Goal: Transaction & Acquisition: Obtain resource

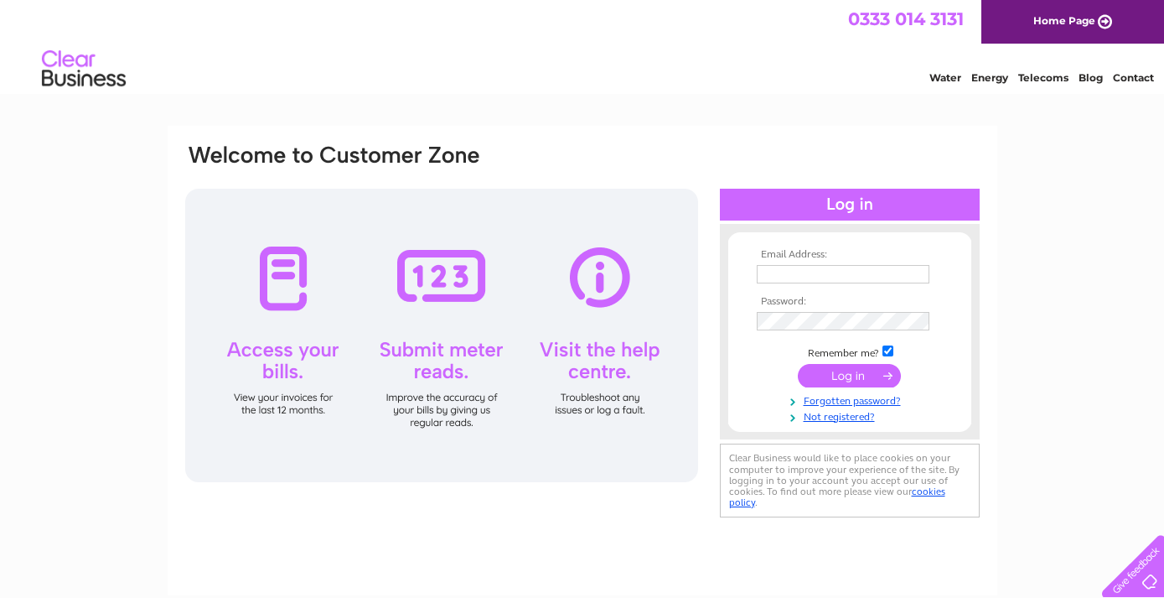
type input "gareth.high@yahoo.co.uk"
click at [838, 370] on input "submit" at bounding box center [849, 375] width 103 height 23
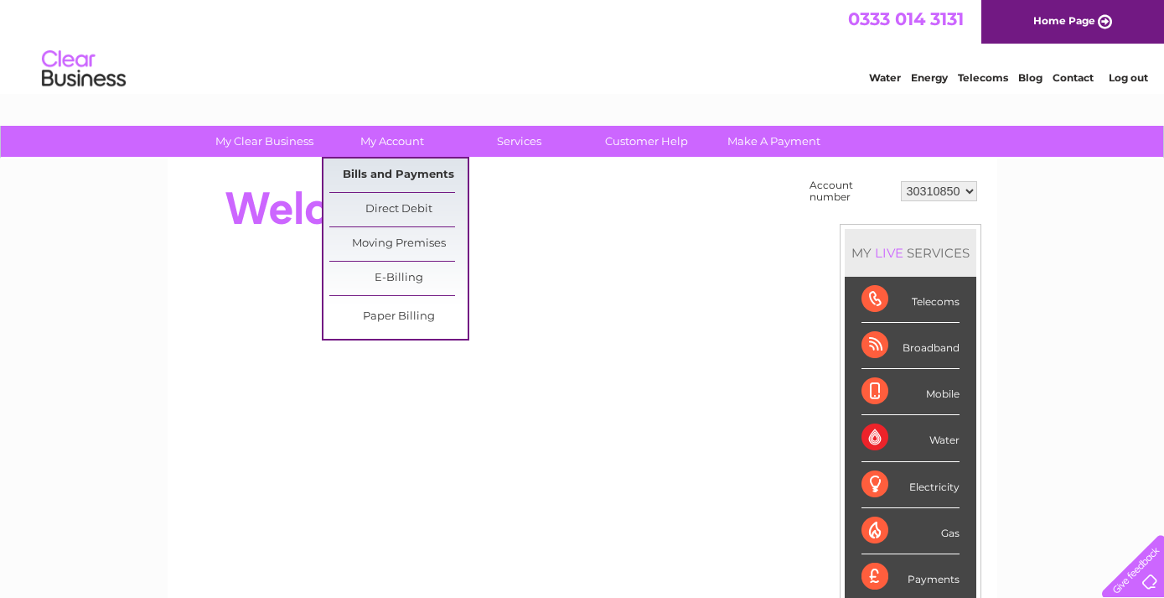
click at [386, 181] on link "Bills and Payments" at bounding box center [398, 175] width 138 height 34
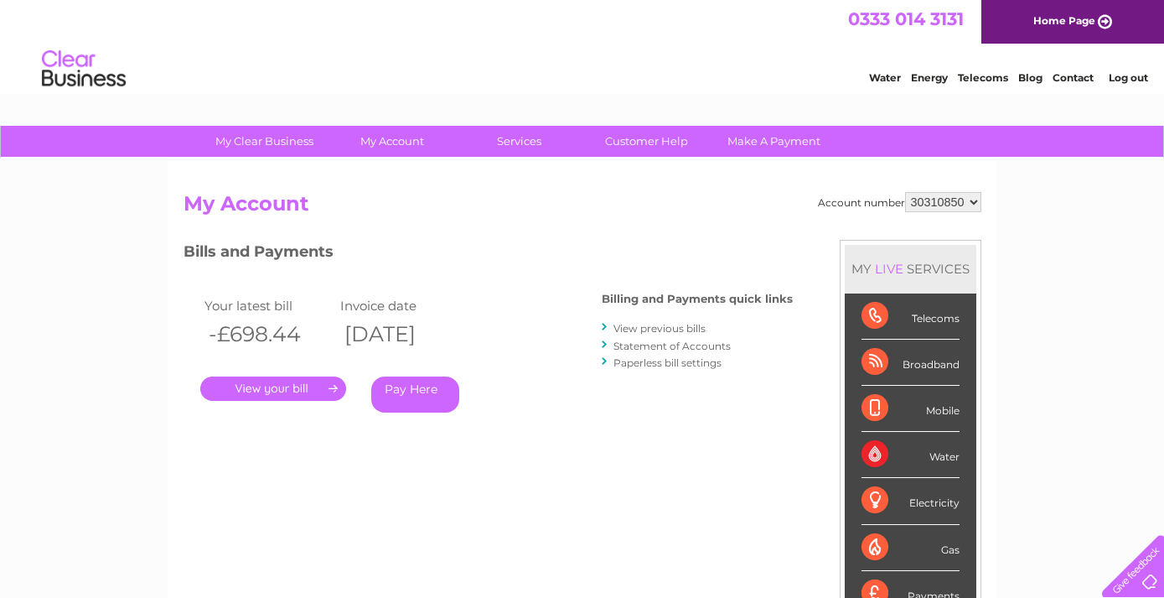
click at [971, 201] on select "30310850 30310851" at bounding box center [943, 202] width 76 height 20
select select "30310851"
click at [905, 192] on select "30310850 30310851" at bounding box center [943, 202] width 76 height 20
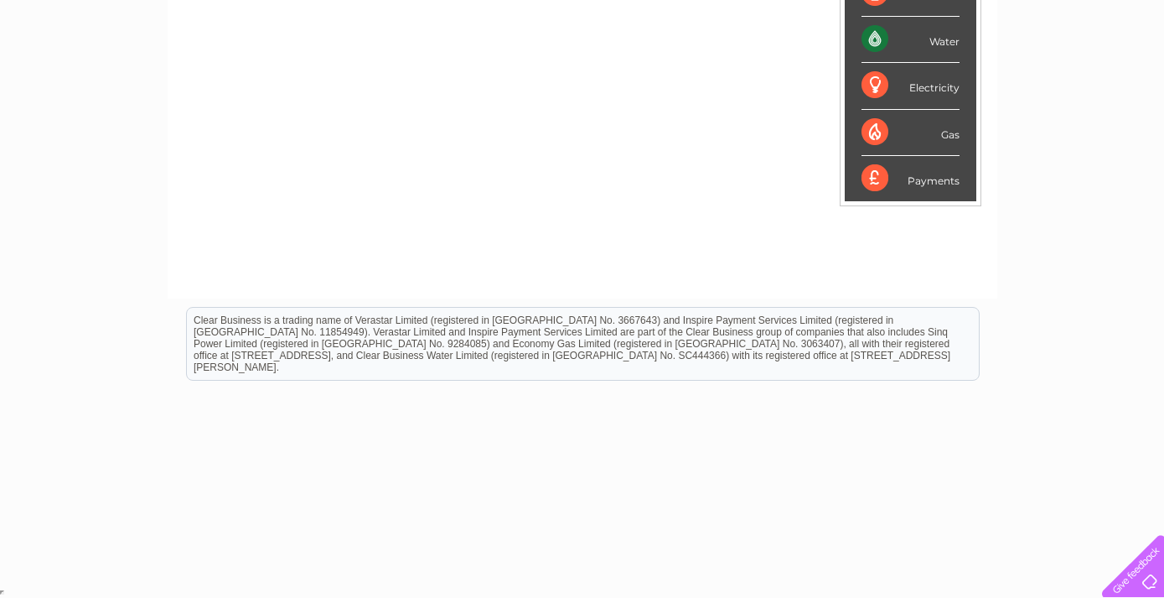
drag, startPoint x: 542, startPoint y: 704, endPoint x: 557, endPoint y: 653, distance: 53.3
click at [557, 406] on html "Clear Business is a trading name of Verastar Limited (registered in [GEOGRAPHIC…" at bounding box center [582, 351] width 1164 height 107
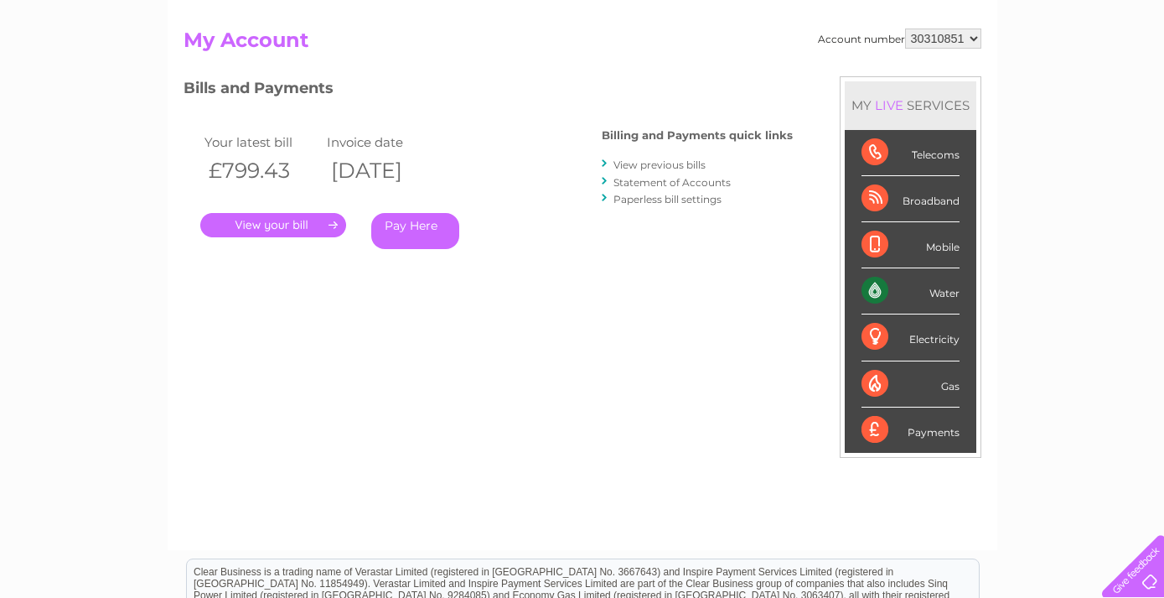
scroll to position [0, 0]
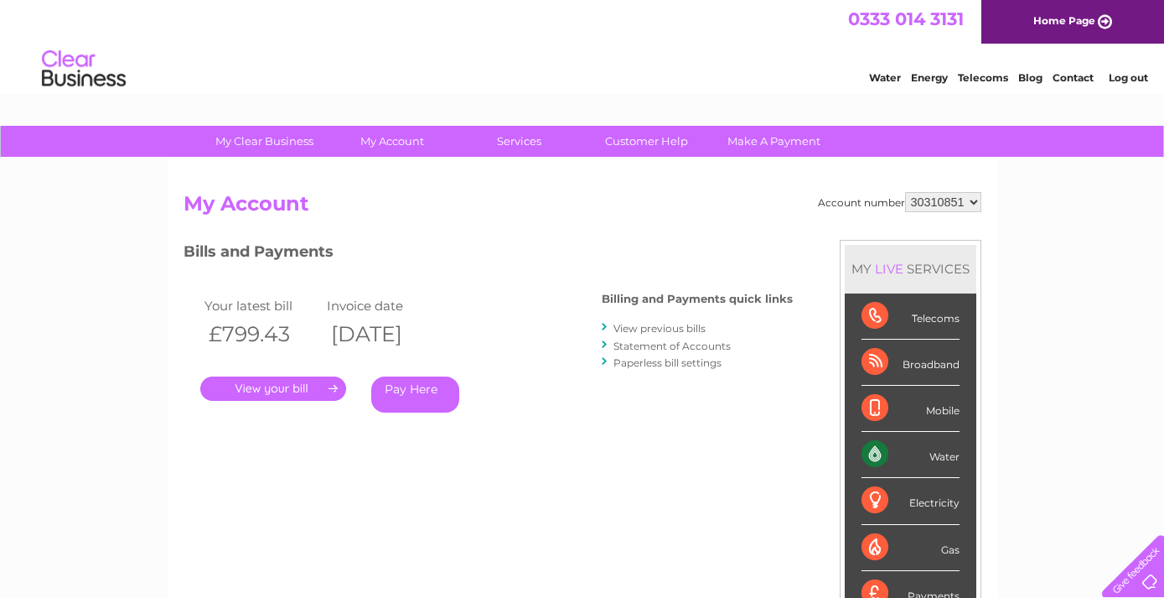
click at [969, 204] on select "30310850 30310851" at bounding box center [943, 202] width 76 height 20
select select "30310850"
click at [905, 192] on select "30310850 30310851" at bounding box center [943, 202] width 76 height 20
click at [971, 204] on select "30310850 30310851" at bounding box center [943, 202] width 76 height 20
select select "30310851"
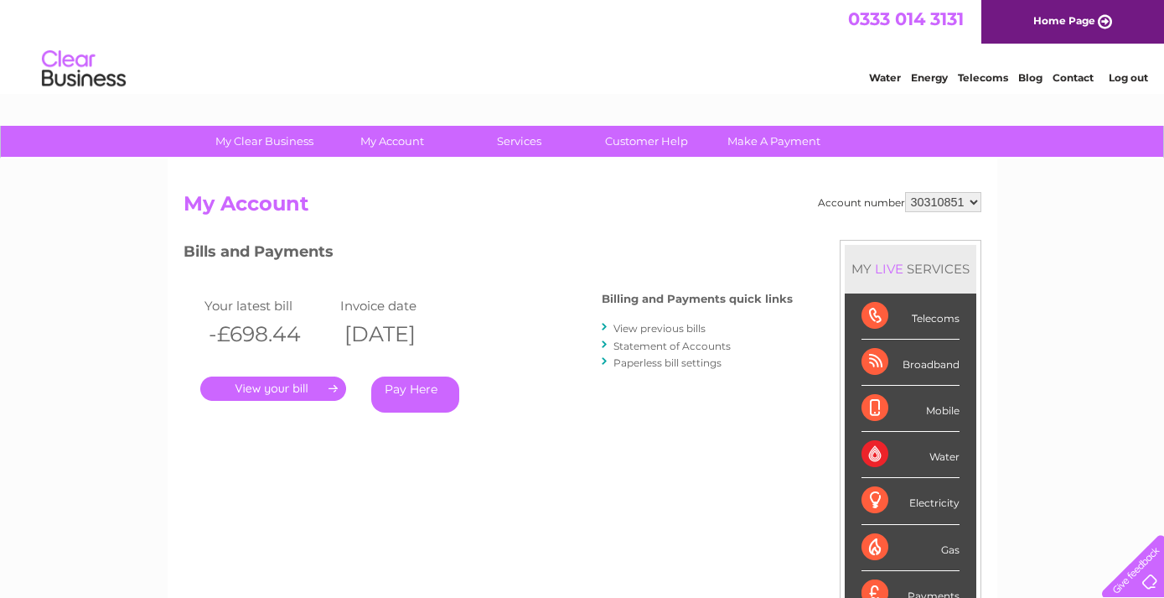
click at [905, 192] on select "30310850 30310851" at bounding box center [943, 202] width 76 height 20
click at [974, 200] on select "30310850 30310851" at bounding box center [943, 202] width 76 height 20
click at [964, 201] on select "30310850 30310851" at bounding box center [943, 202] width 76 height 20
select select "30310850"
click at [905, 192] on select "30310850 30310851" at bounding box center [943, 202] width 76 height 20
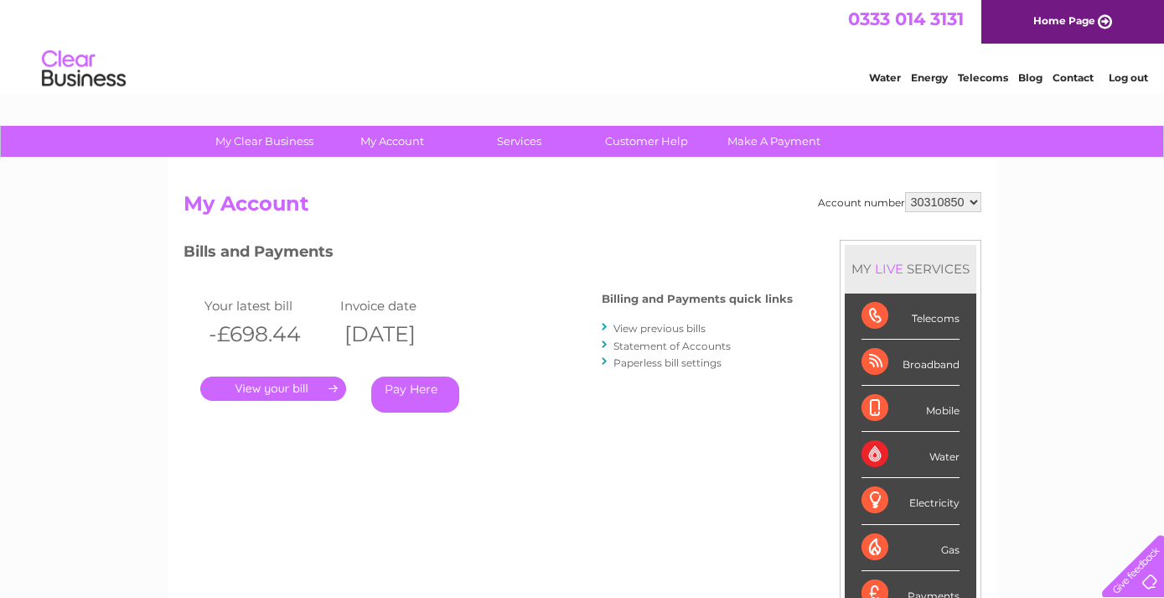
click at [963, 205] on select "30310850 30310851" at bounding box center [943, 202] width 76 height 20
select select "30310851"
click at [905, 192] on select "30310850 30310851" at bounding box center [943, 202] width 76 height 20
click at [303, 387] on link "." at bounding box center [273, 388] width 146 height 24
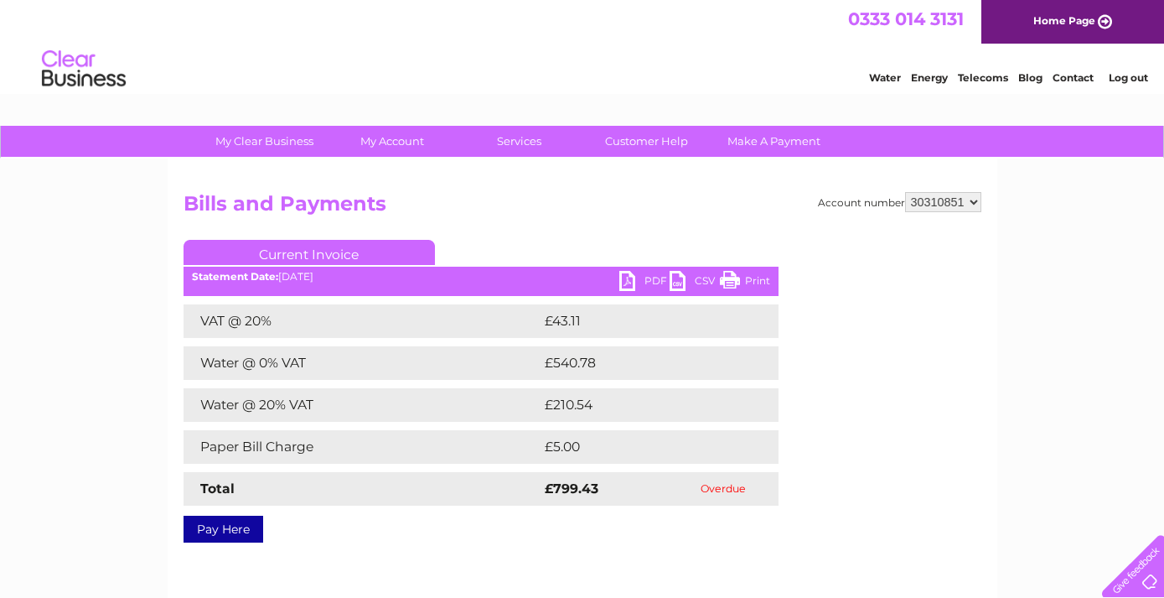
click at [631, 281] on link "PDF" at bounding box center [644, 283] width 50 height 24
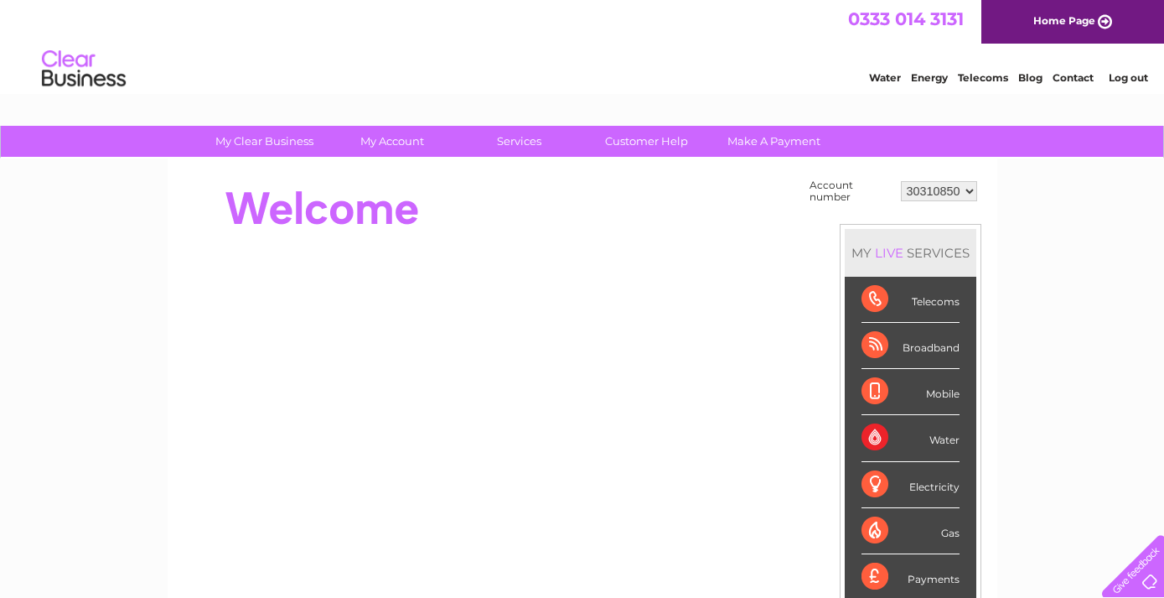
click at [964, 189] on select "30310850 30310851" at bounding box center [939, 191] width 76 height 20
select select "30310851"
click at [901, 181] on select "30310850 30310851" at bounding box center [939, 191] width 76 height 20
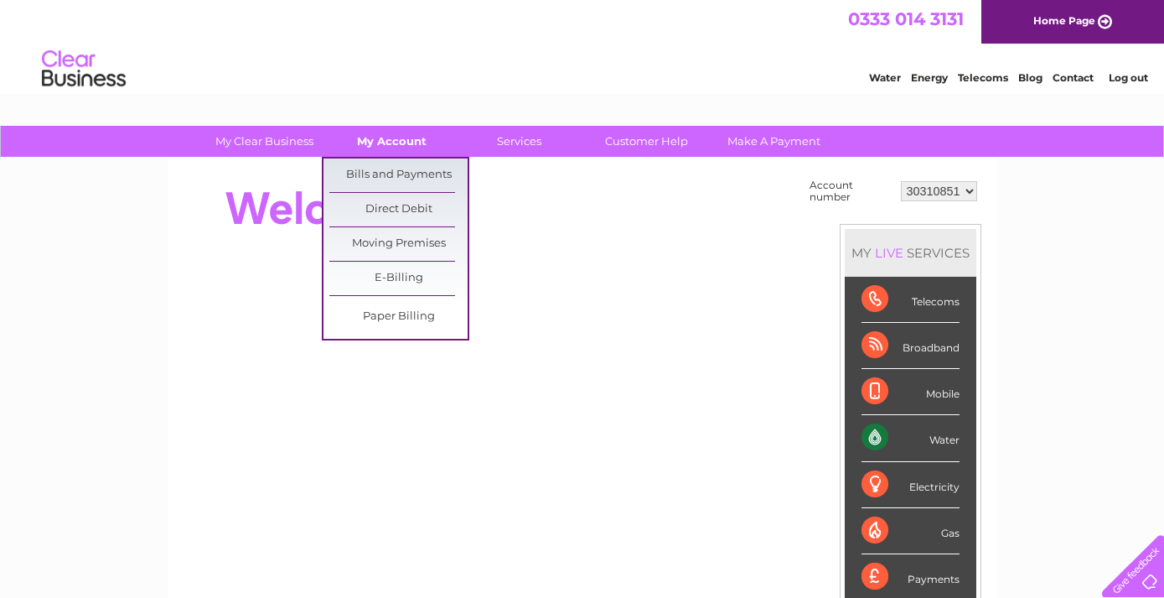
click at [382, 141] on link "My Account" at bounding box center [392, 141] width 138 height 31
click at [386, 172] on link "Bills and Payments" at bounding box center [398, 175] width 138 height 34
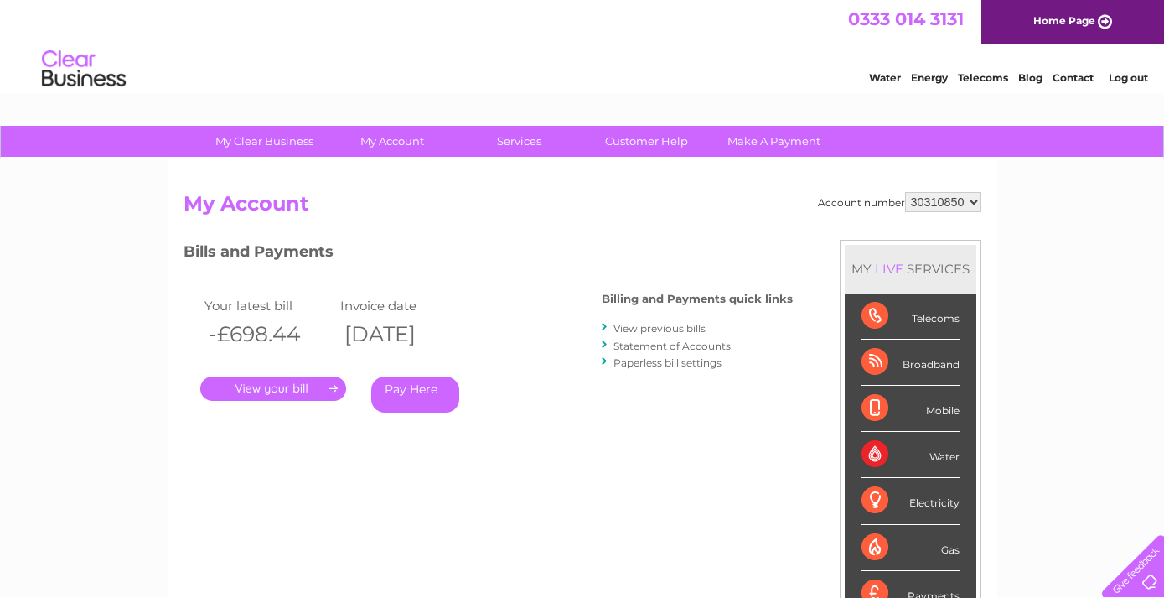
click at [967, 206] on select "30310850 30310851" at bounding box center [943, 202] width 76 height 20
select select "30310851"
click at [905, 192] on select "30310850 30310851" at bounding box center [943, 202] width 76 height 20
click at [968, 207] on select "30310850 30310851" at bounding box center [943, 202] width 76 height 20
select select "30310850"
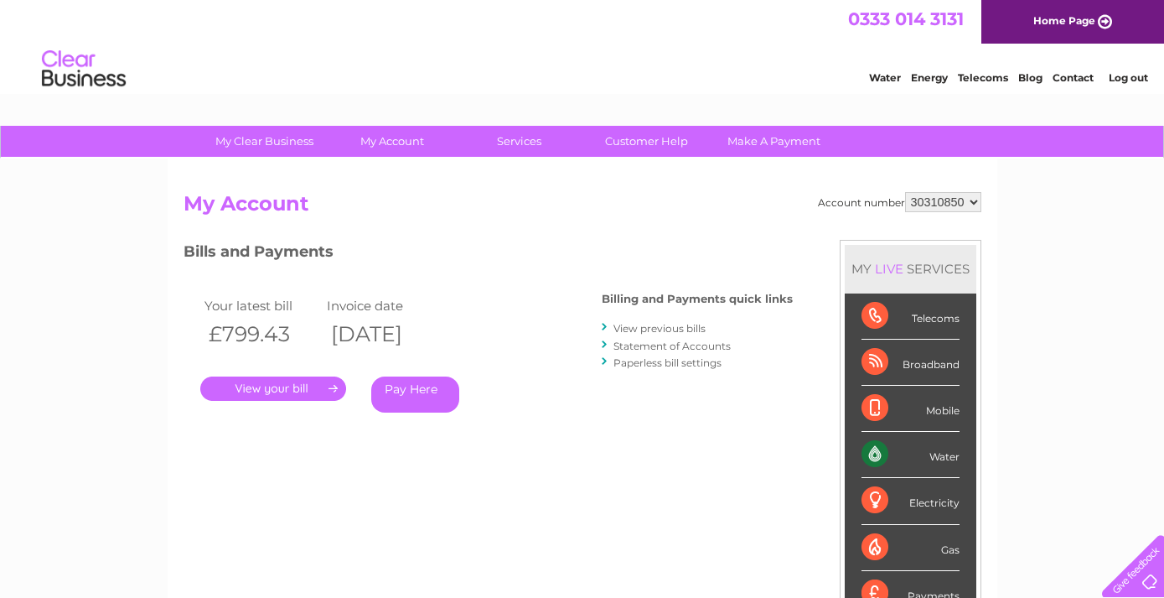
click at [905, 192] on select "30310850 30310851" at bounding box center [943, 202] width 76 height 20
click at [302, 388] on link "." at bounding box center [273, 388] width 146 height 24
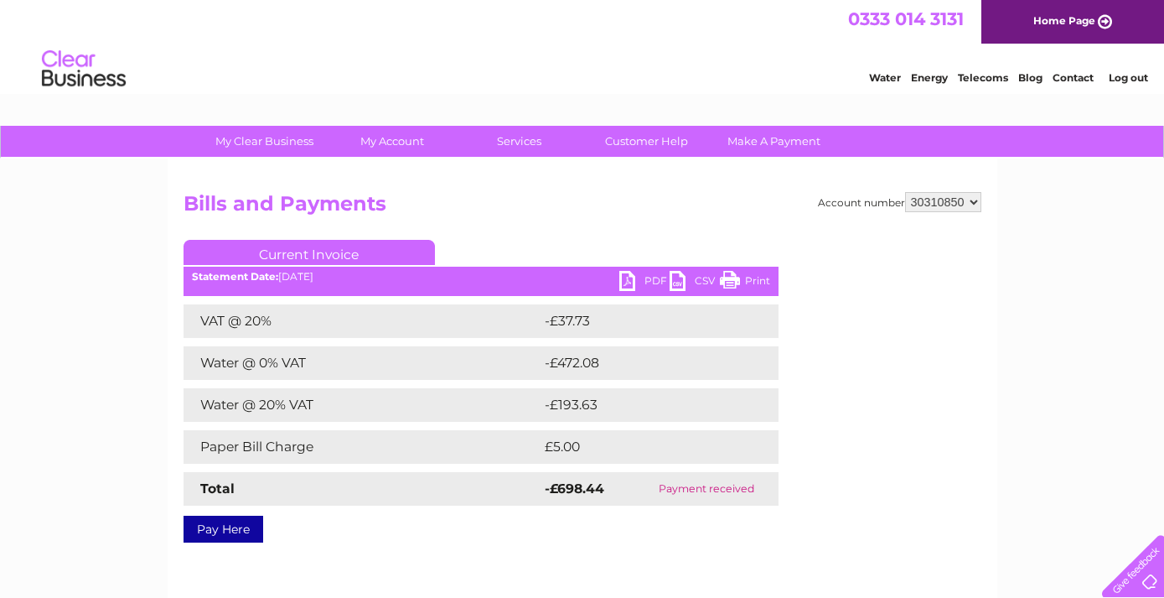
click at [630, 287] on link "PDF" at bounding box center [644, 283] width 50 height 24
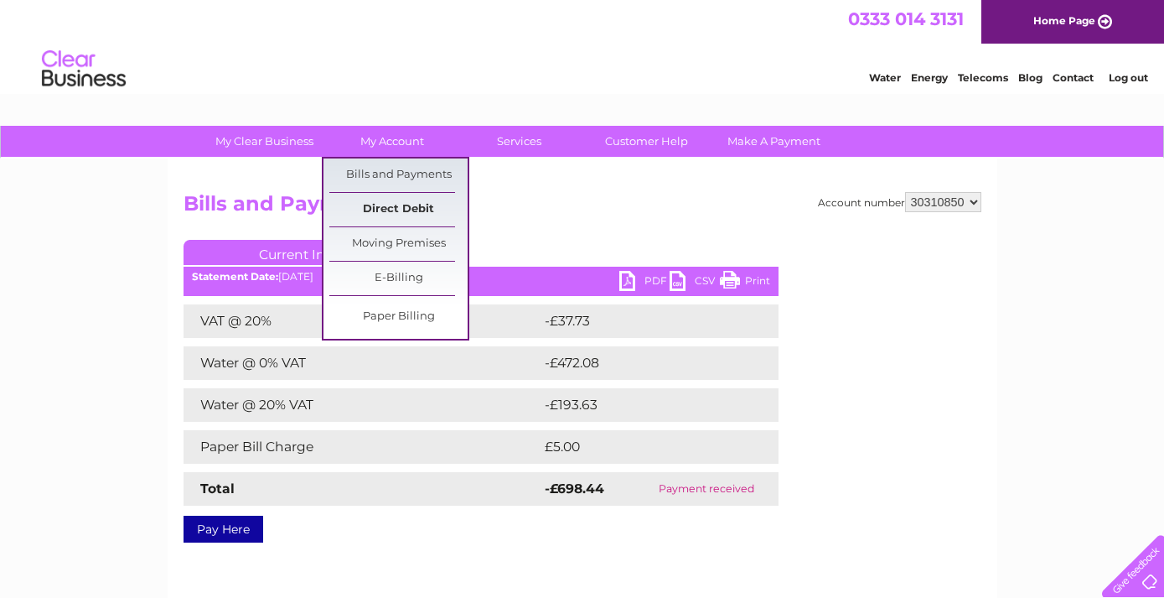
click at [383, 215] on link "Direct Debit" at bounding box center [398, 210] width 138 height 34
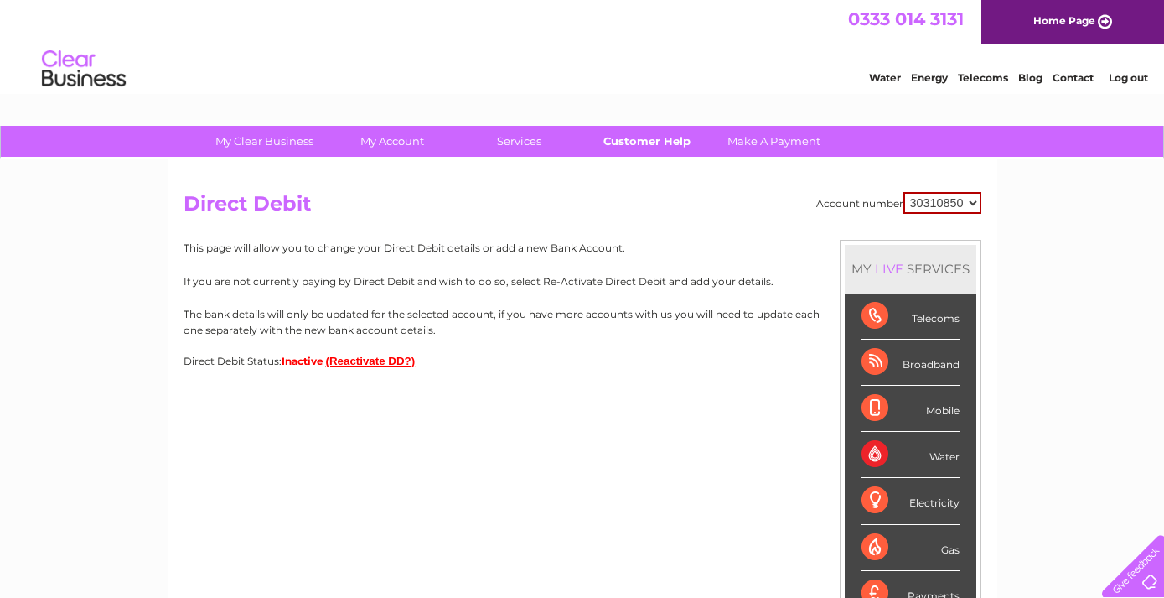
click at [642, 144] on link "Customer Help" at bounding box center [647, 141] width 138 height 31
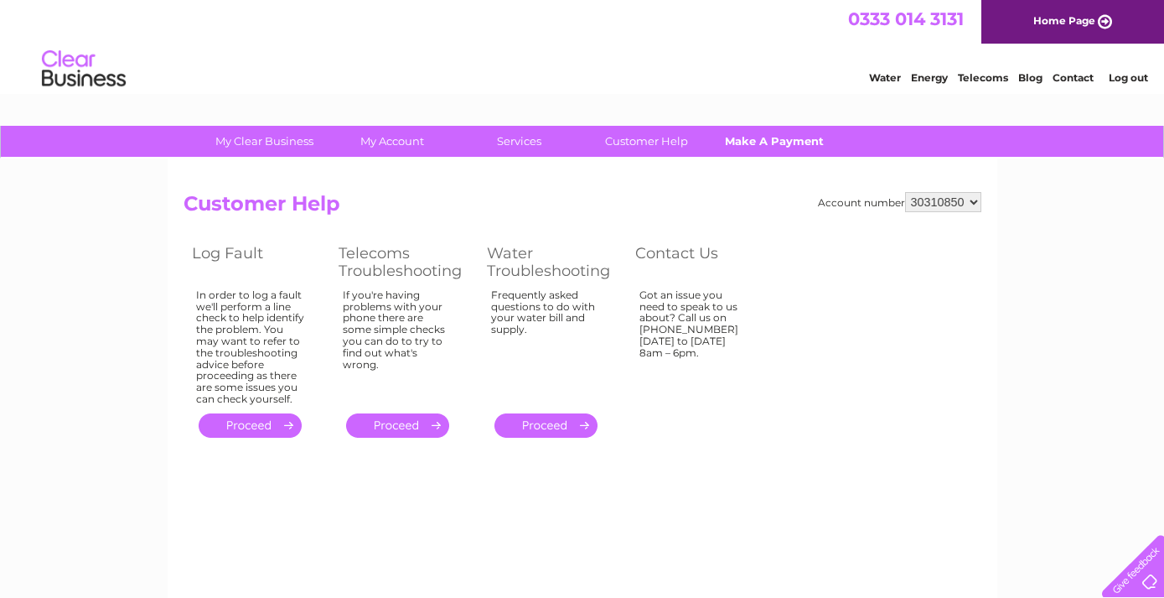
click at [746, 136] on link "Make A Payment" at bounding box center [774, 141] width 138 height 31
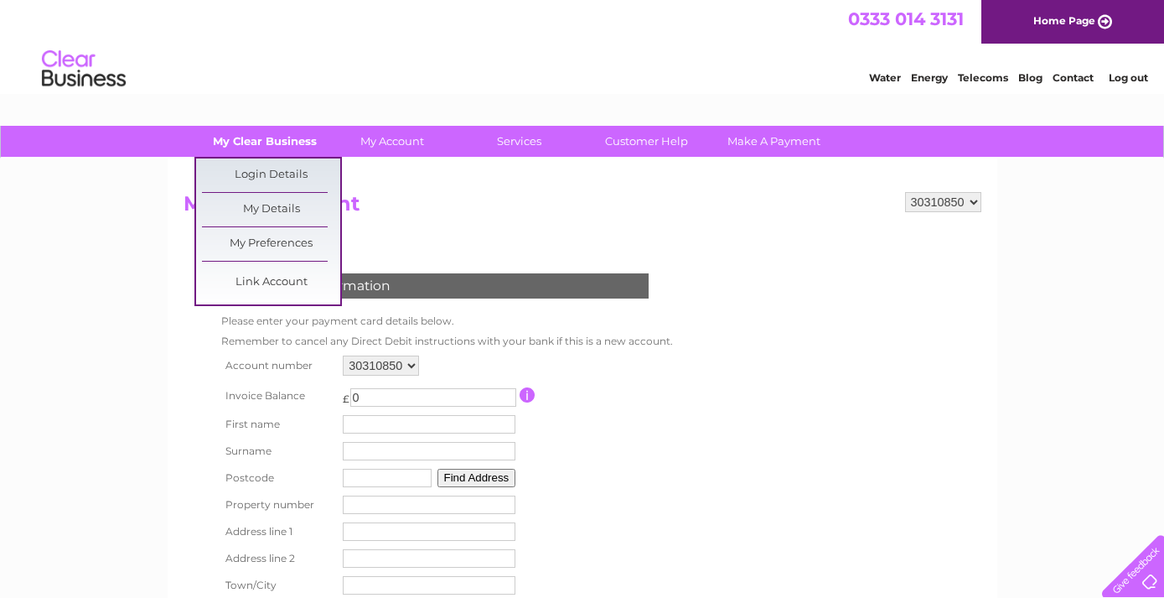
click at [238, 141] on link "My Clear Business" at bounding box center [264, 141] width 138 height 31
